Goal: Obtain resource: Download file/media

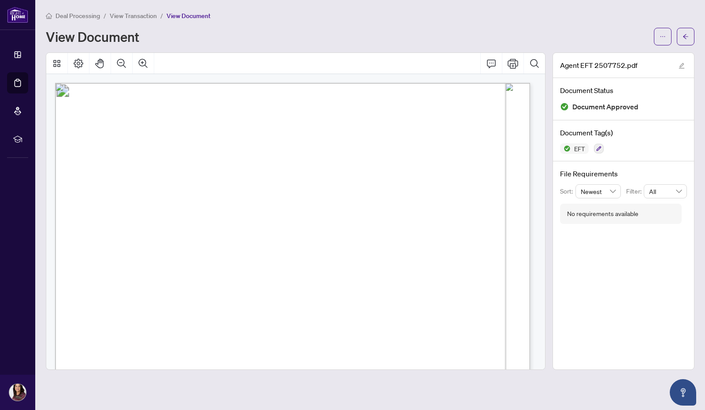
click at [661, 36] on icon "ellipsis" at bounding box center [663, 36] width 6 height 6
click at [616, 53] on span "Download" at bounding box center [631, 56] width 67 height 10
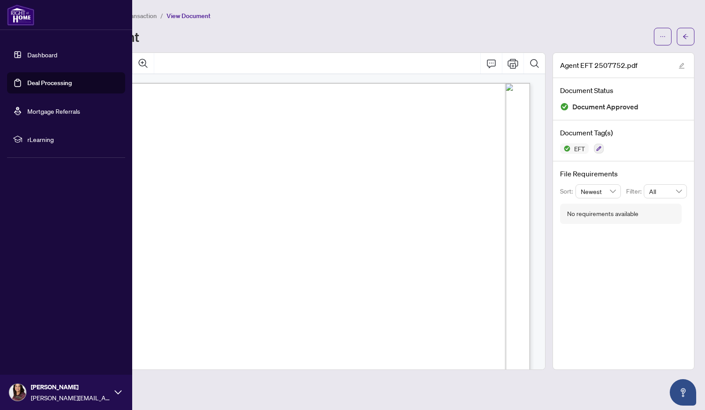
click at [29, 53] on link "Dashboard" at bounding box center [42, 55] width 30 height 8
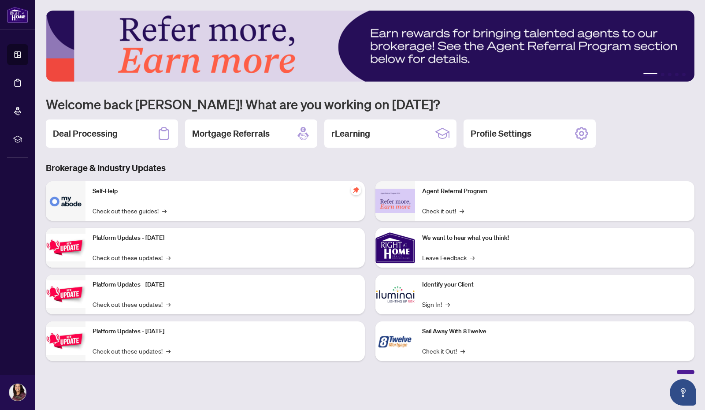
click at [92, 133] on h2 "Deal Processing" at bounding box center [85, 133] width 65 height 12
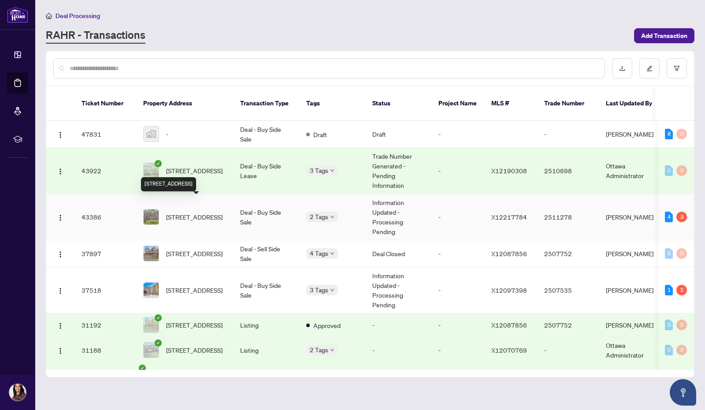
click at [181, 212] on span "[STREET_ADDRESS]" at bounding box center [194, 217] width 56 height 10
